Goal: Check status: Check status

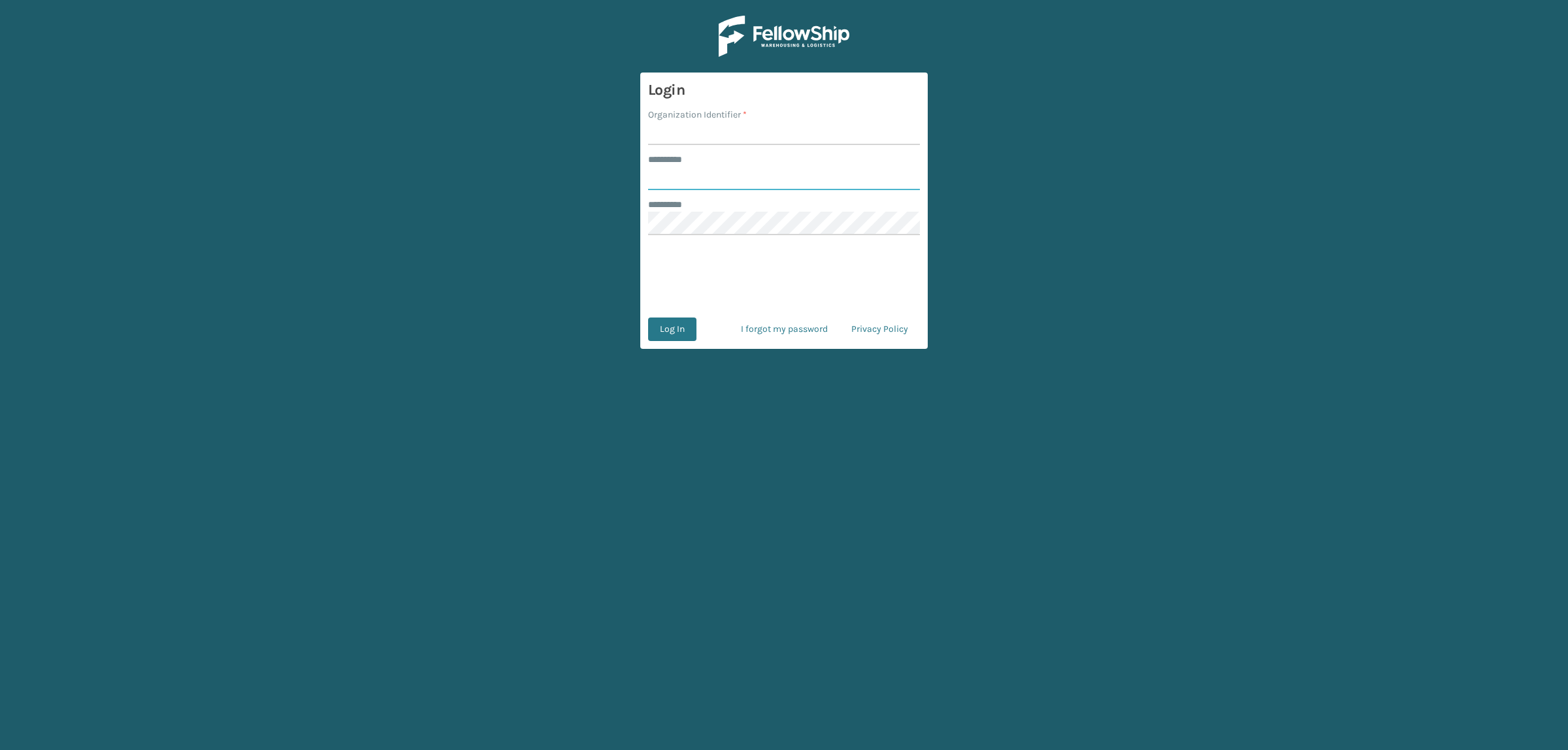
type input "**********"
click at [700, 143] on input "Organization Identifier *" at bounding box center [784, 133] width 272 height 24
type input "superadminorganization"
click at [682, 324] on button "Log In" at bounding box center [672, 329] width 48 height 24
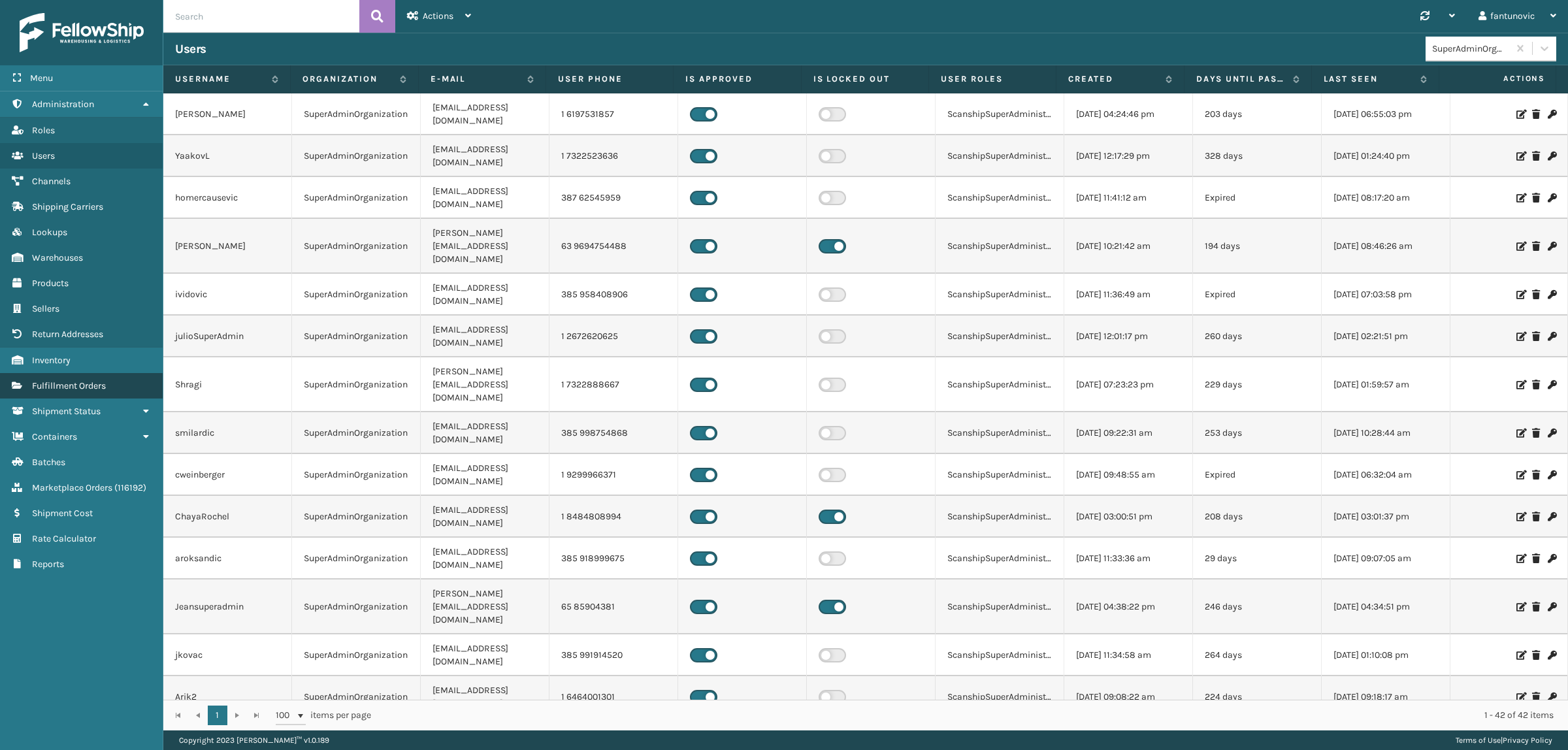
click at [70, 385] on link "Fulfillment Orders" at bounding box center [81, 385] width 162 height 26
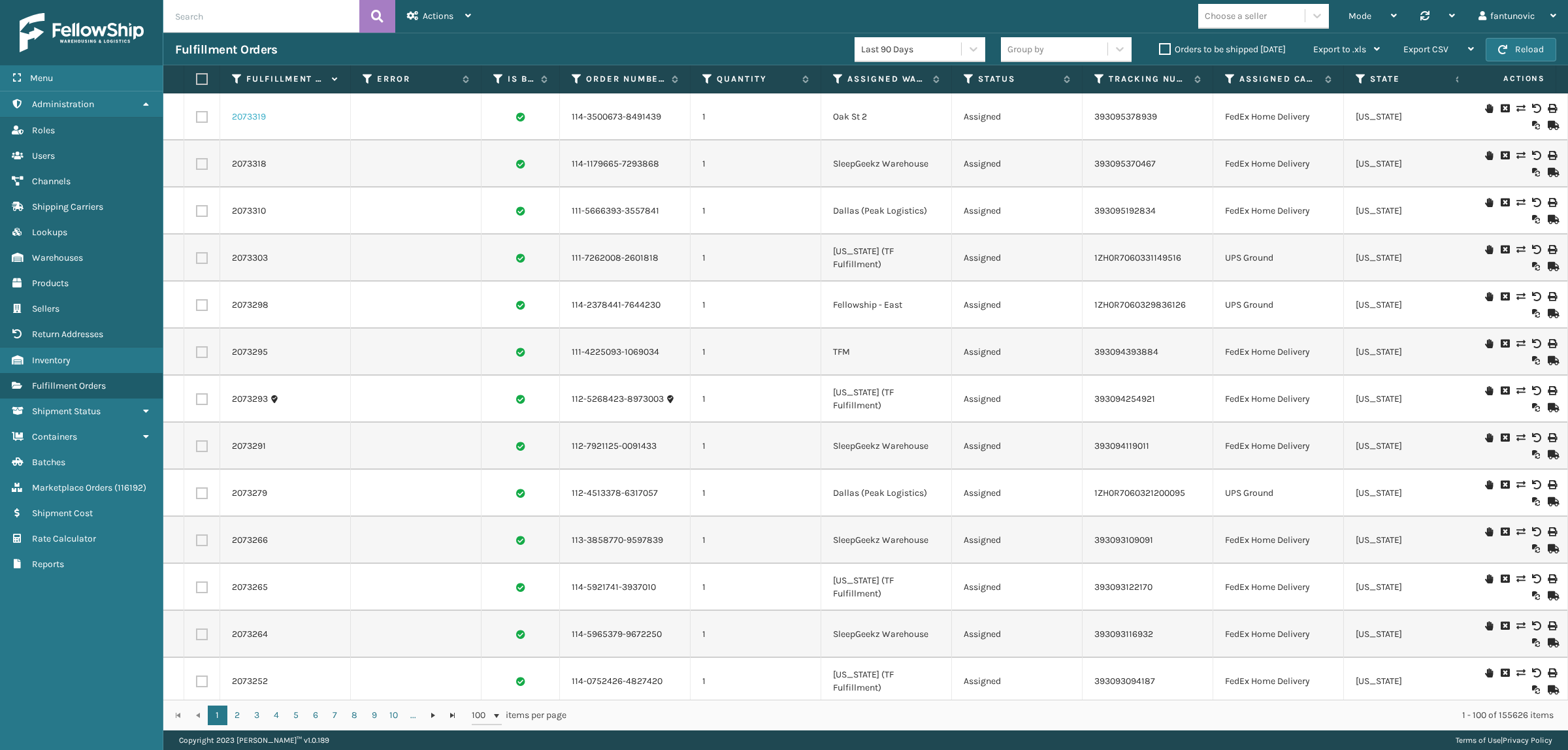
click at [260, 114] on link "2073319" at bounding box center [249, 117] width 34 height 13
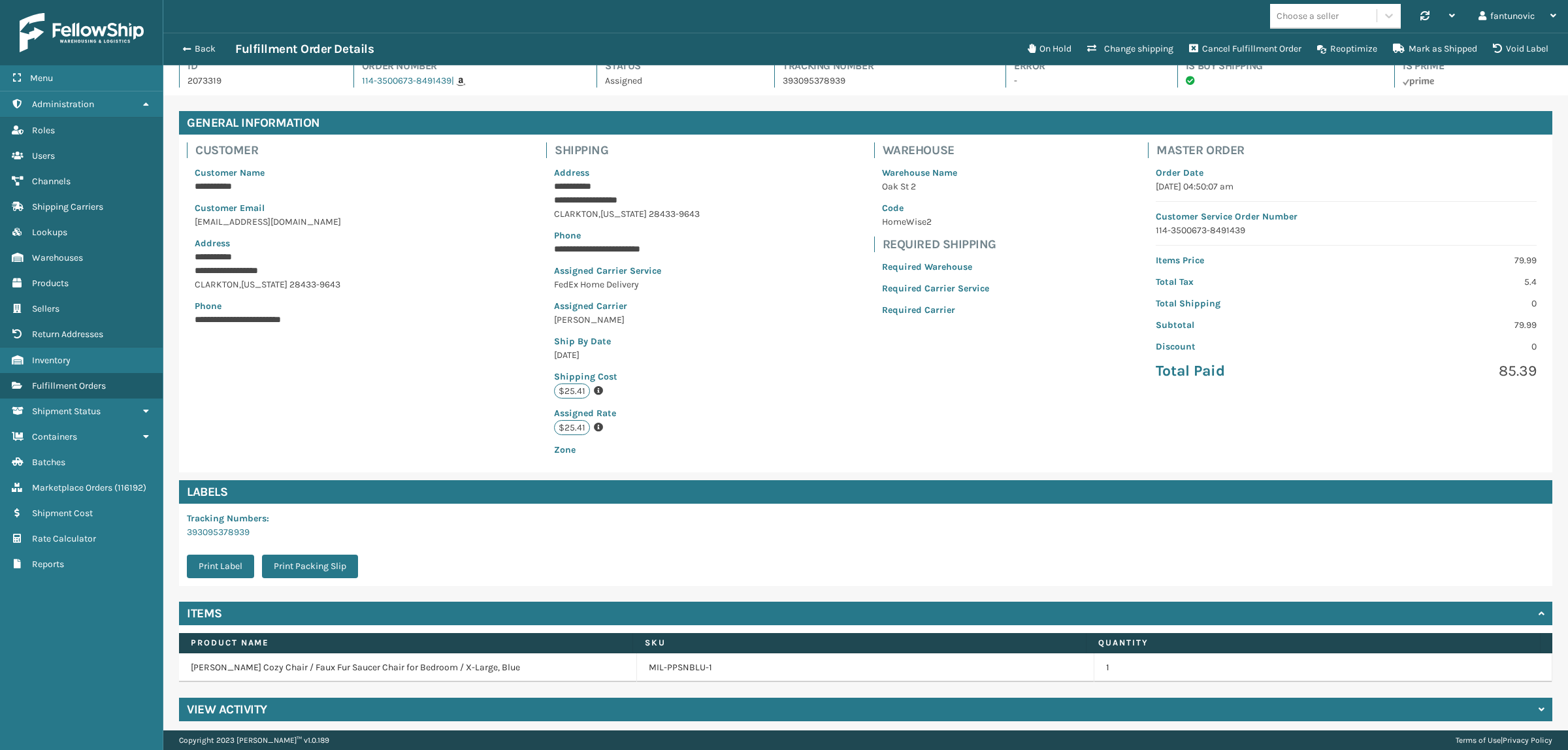
scroll to position [23, 0]
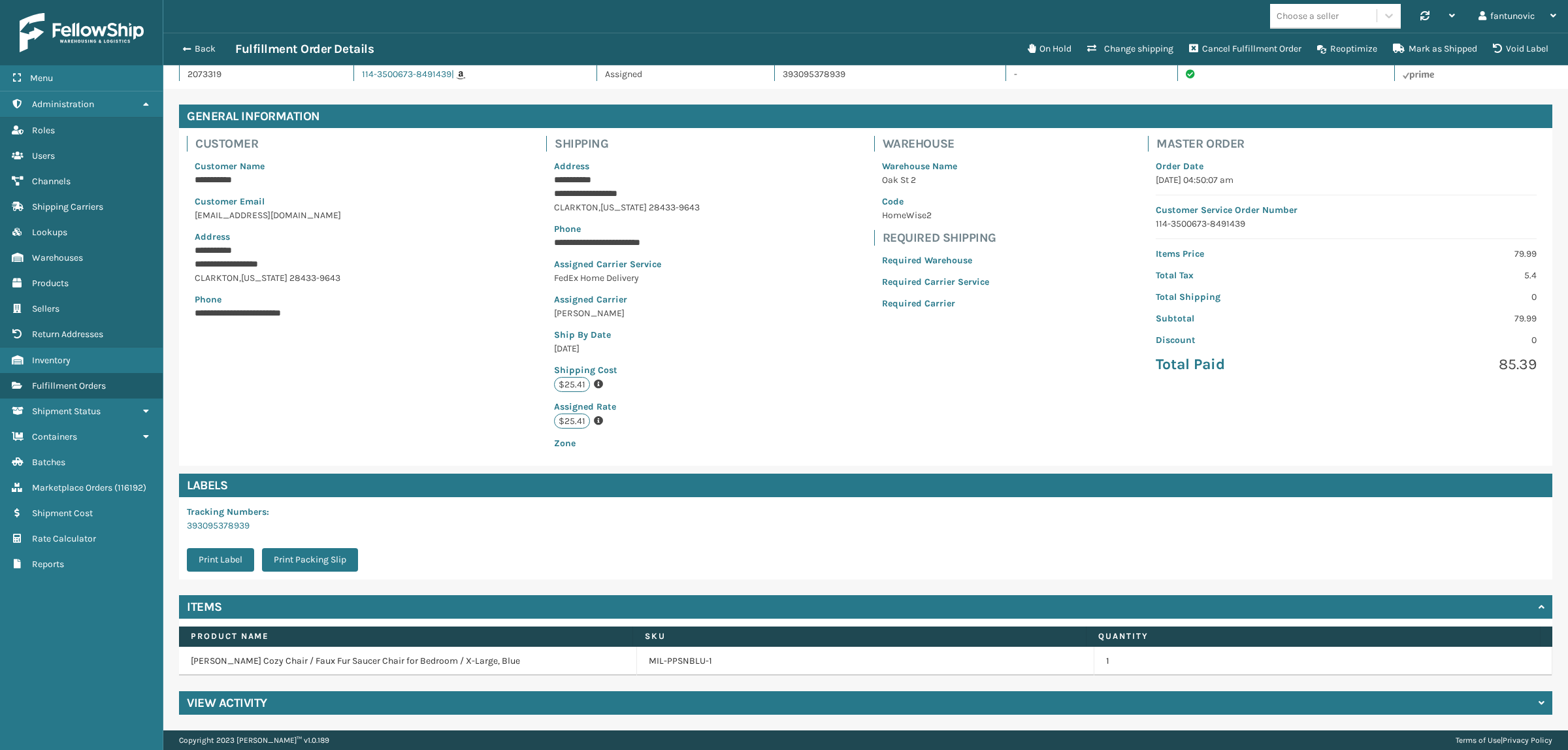
click at [567, 711] on div "View Activity" at bounding box center [866, 703] width 1374 height 24
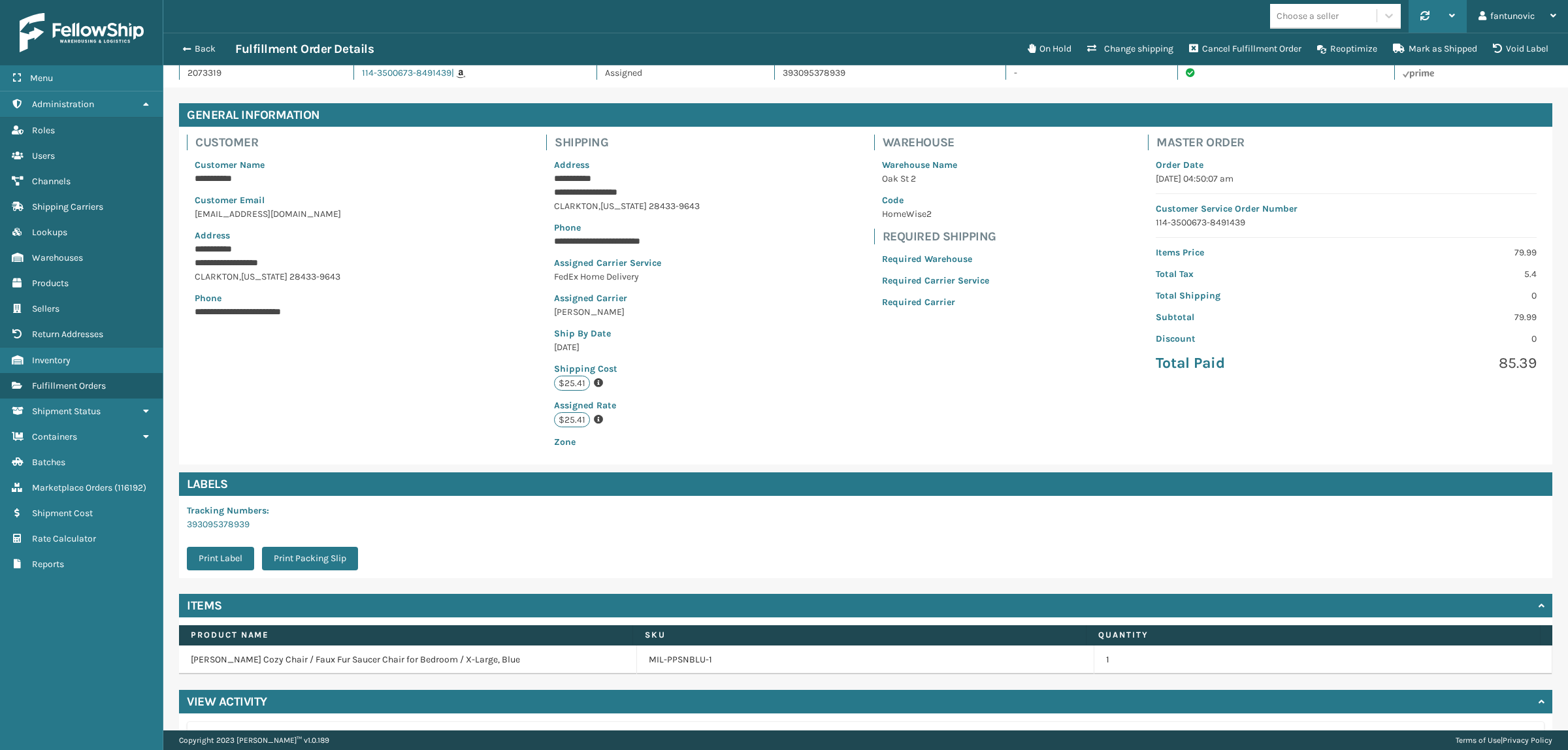
click at [1445, 10] on div at bounding box center [1438, 16] width 35 height 33
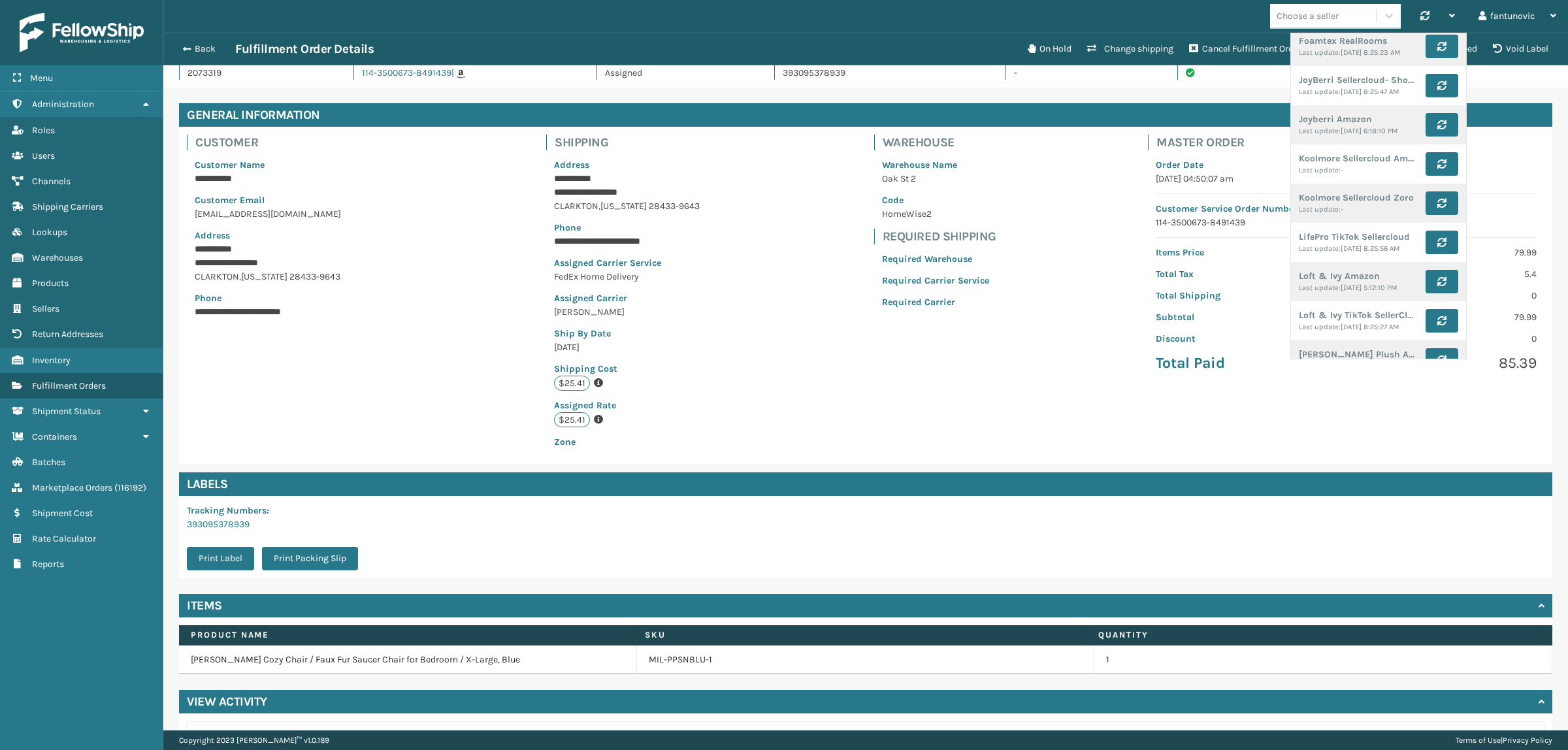
scroll to position [572, 0]
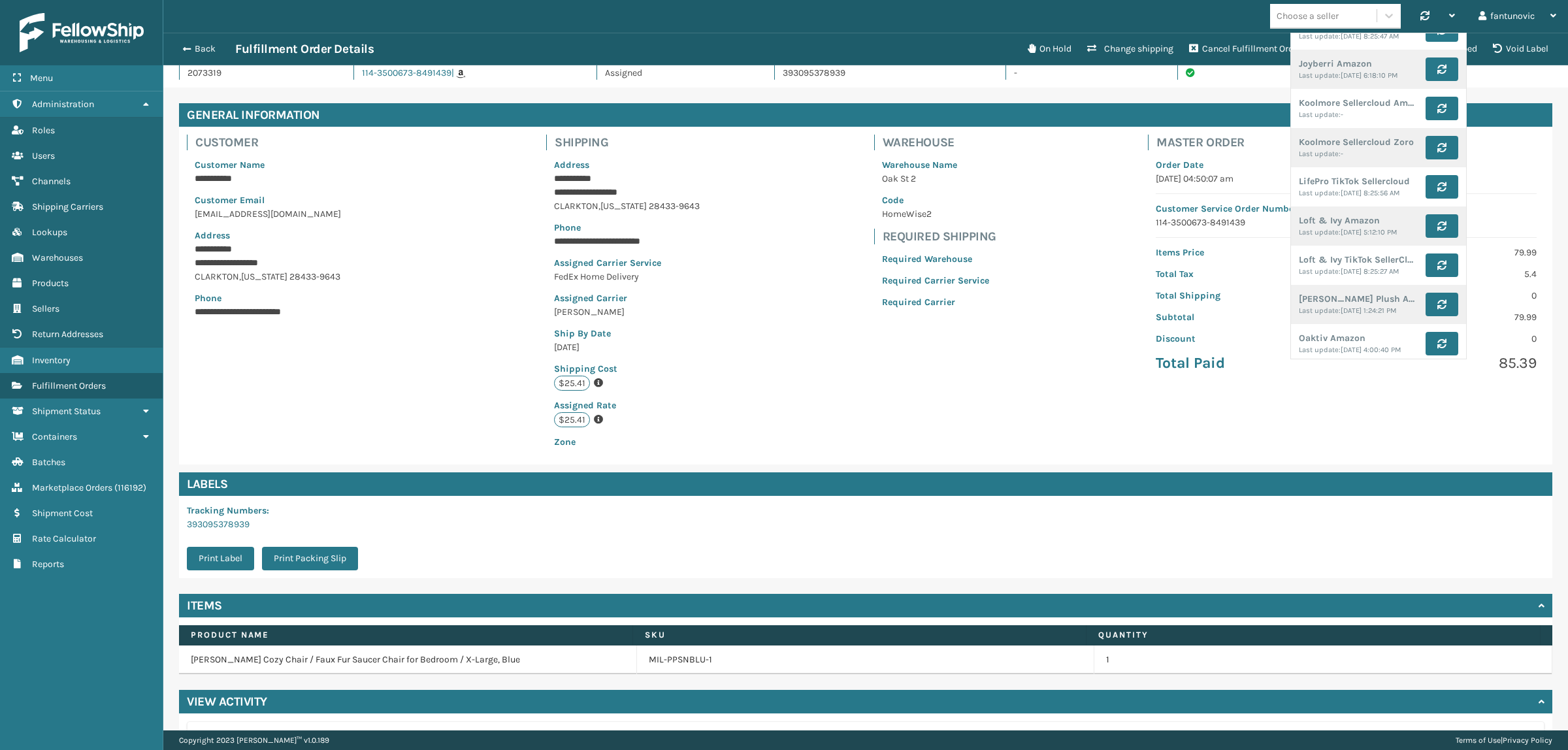
click at [773, 384] on div "**********" at bounding box center [866, 296] width 1374 height 338
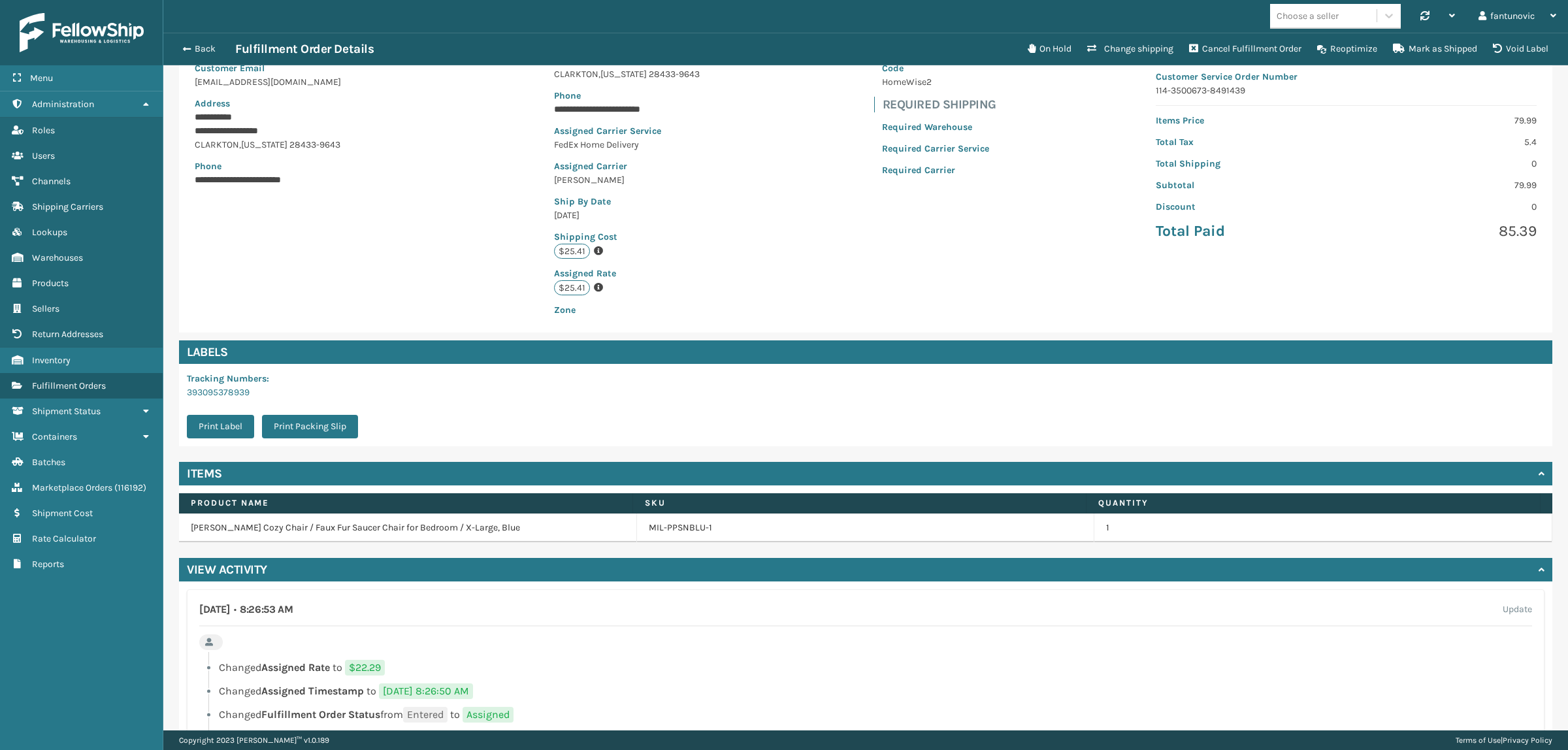
scroll to position [263, 0]
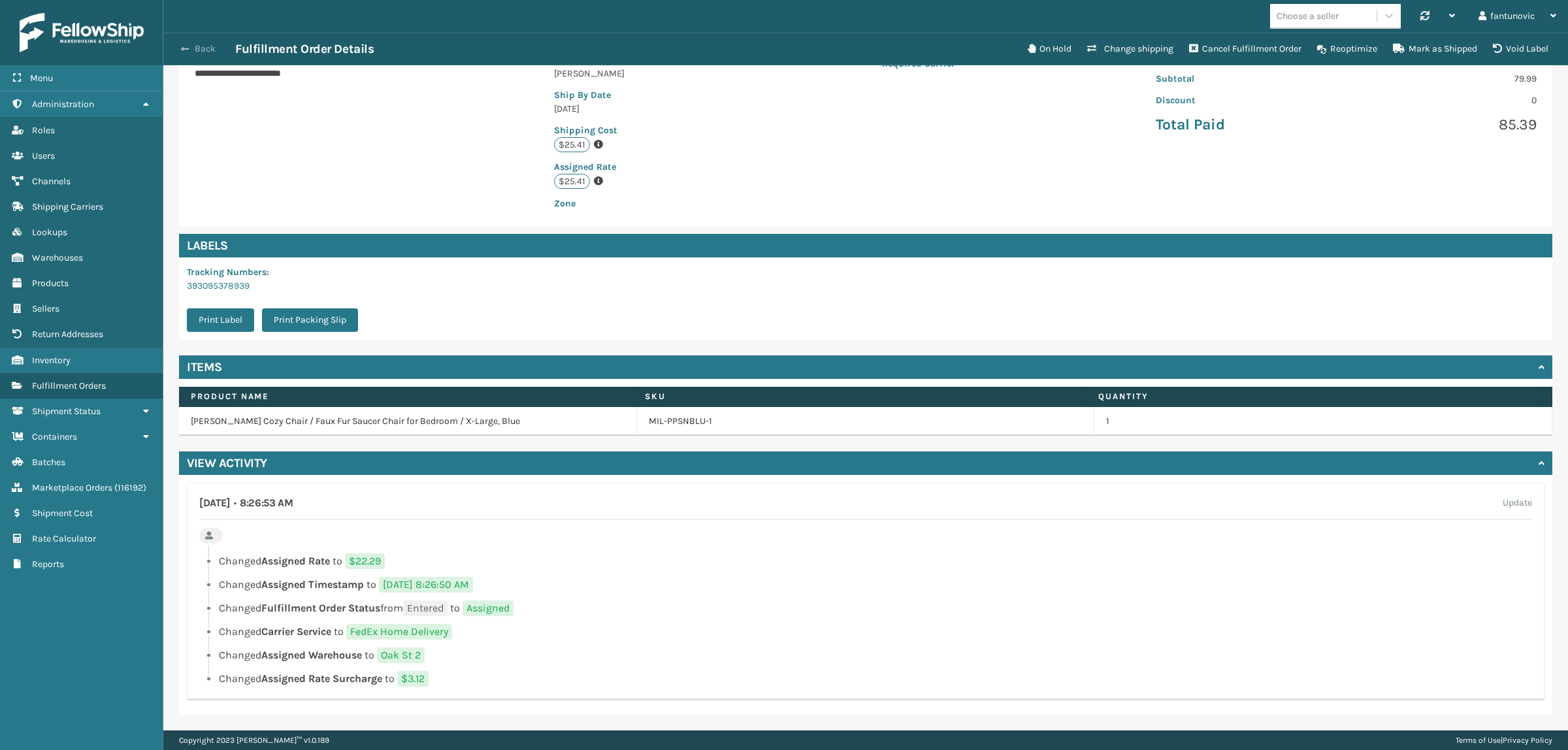
click at [196, 50] on button "Back" at bounding box center [205, 49] width 60 height 11
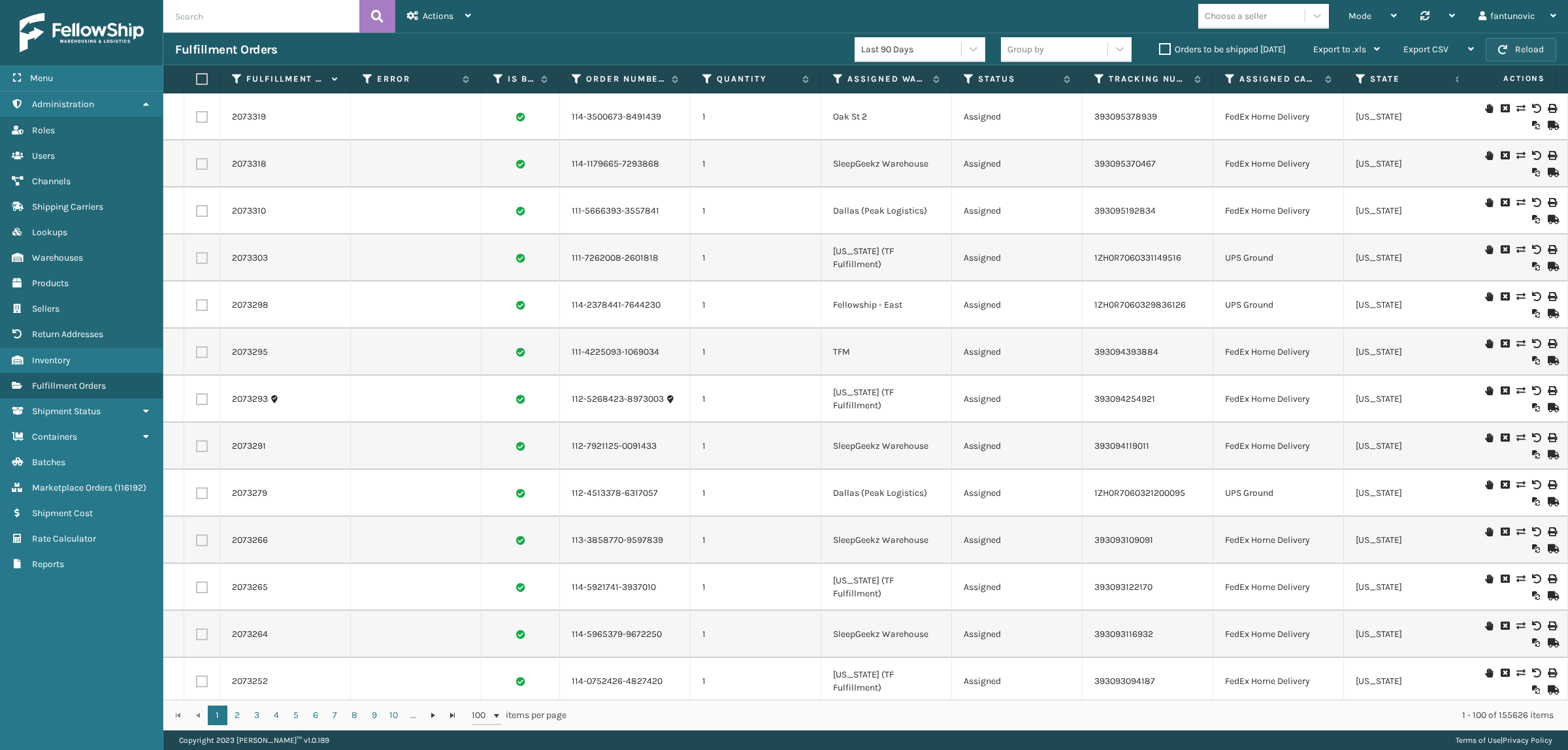
click at [1543, 38] on button "Reload" at bounding box center [1521, 49] width 71 height 24
click at [1517, 49] on button "Reload" at bounding box center [1521, 49] width 71 height 24
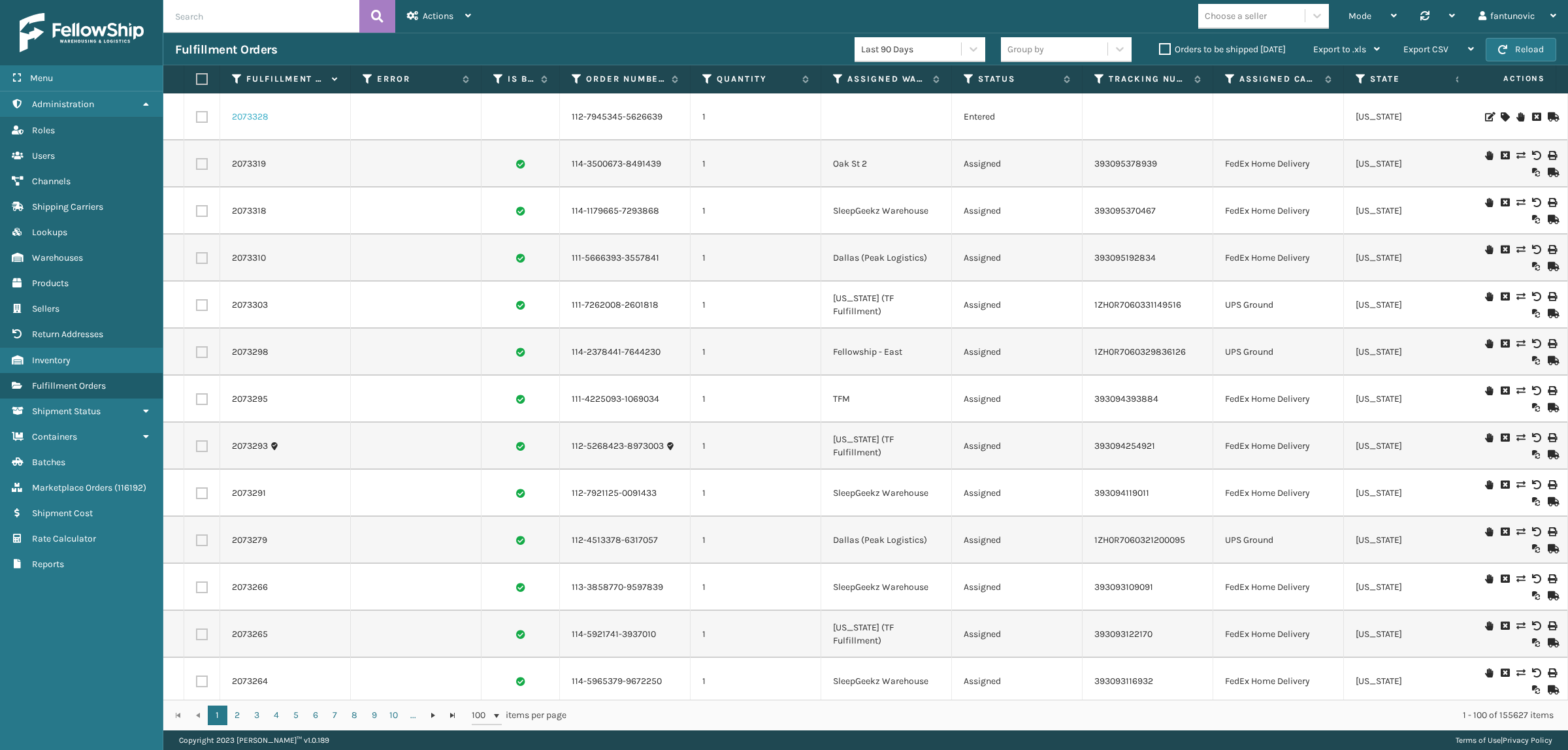
click at [247, 118] on link "2073328" at bounding box center [250, 117] width 37 height 13
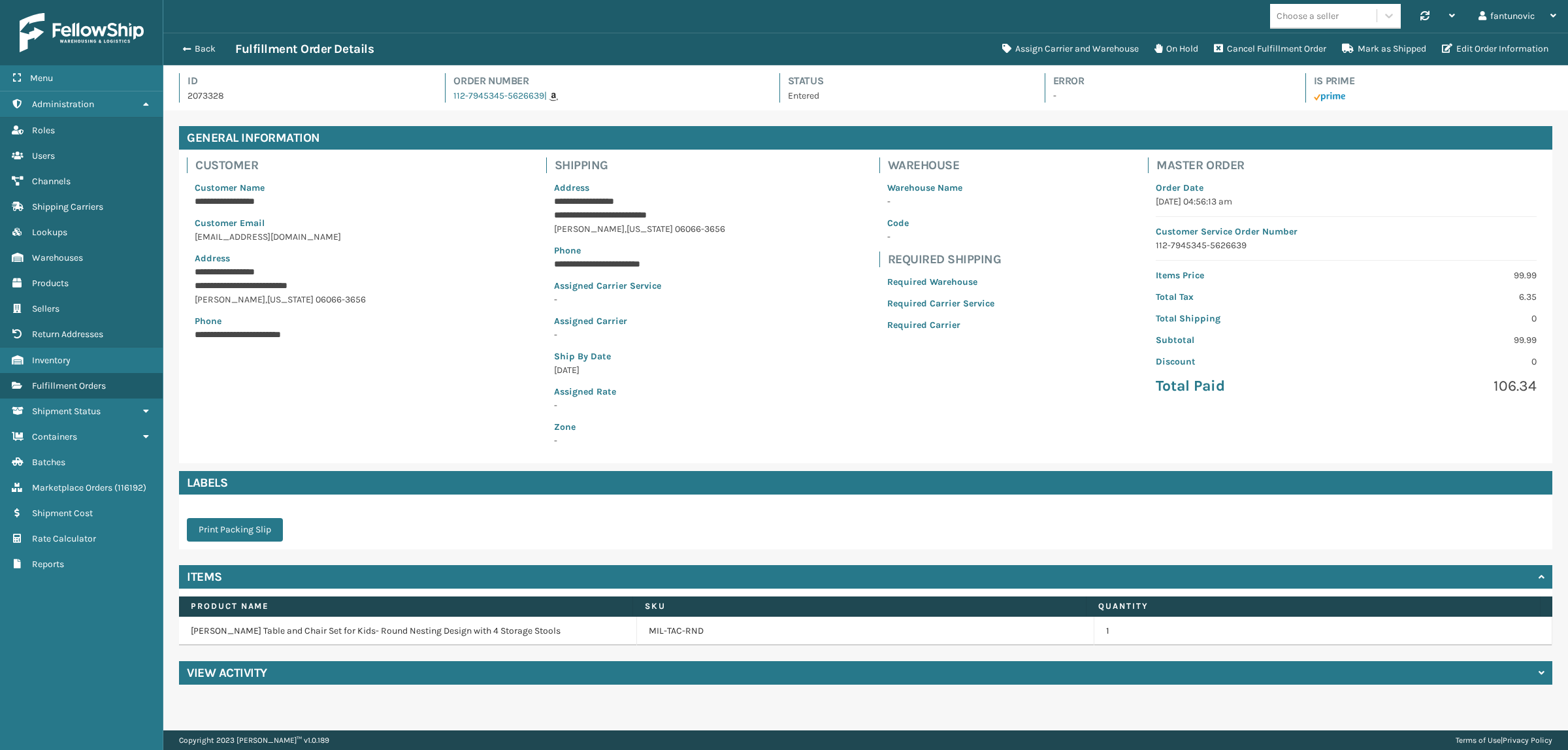
scroll to position [31, 1405]
